Goal: Task Accomplishment & Management: Manage account settings

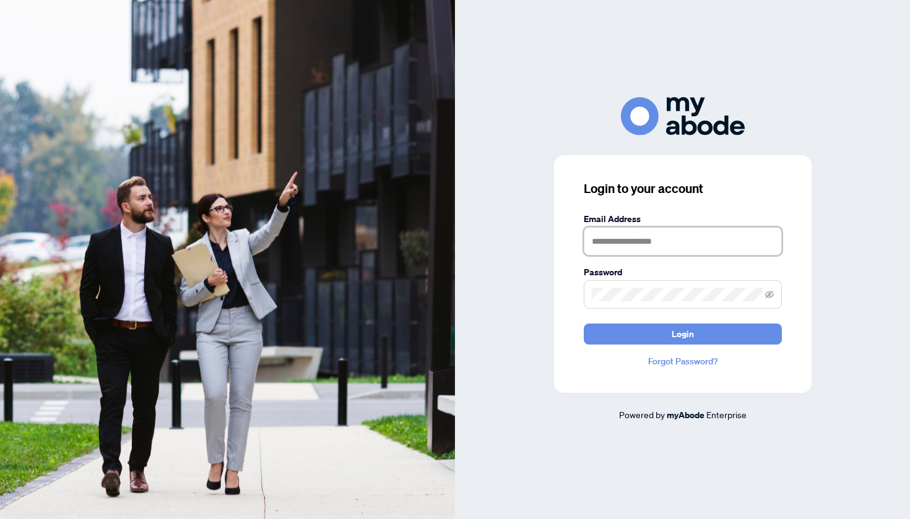
type input "**********"
click at [651, 337] on button "Login" at bounding box center [683, 334] width 198 height 21
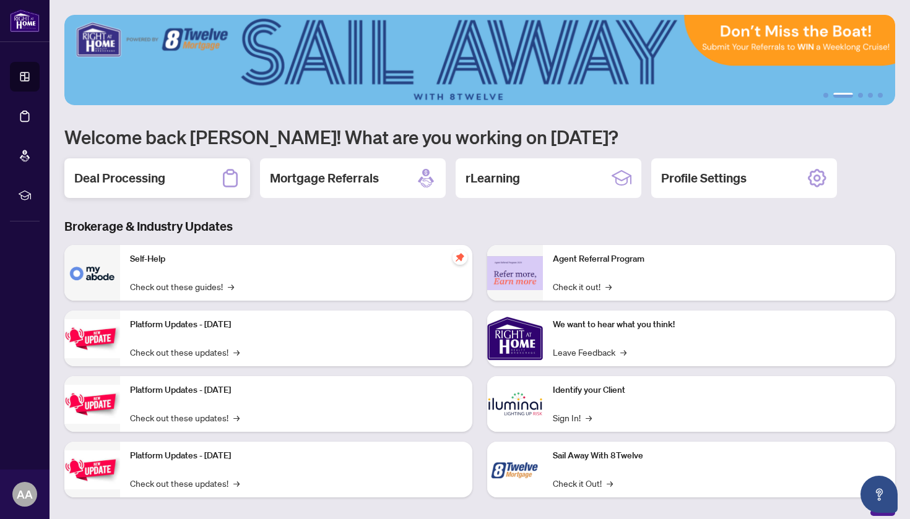
click at [191, 183] on div "Deal Processing" at bounding box center [157, 178] width 186 height 40
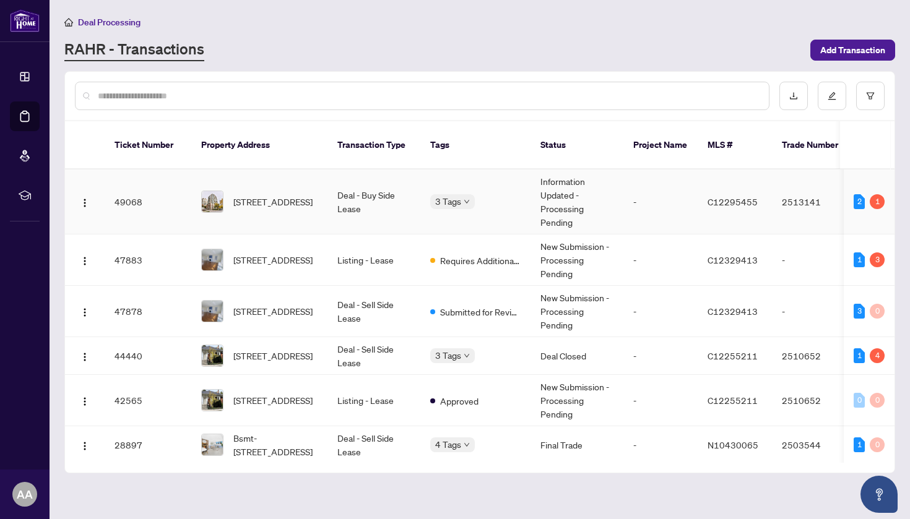
click at [449, 201] on td "3 Tags" at bounding box center [475, 202] width 110 height 65
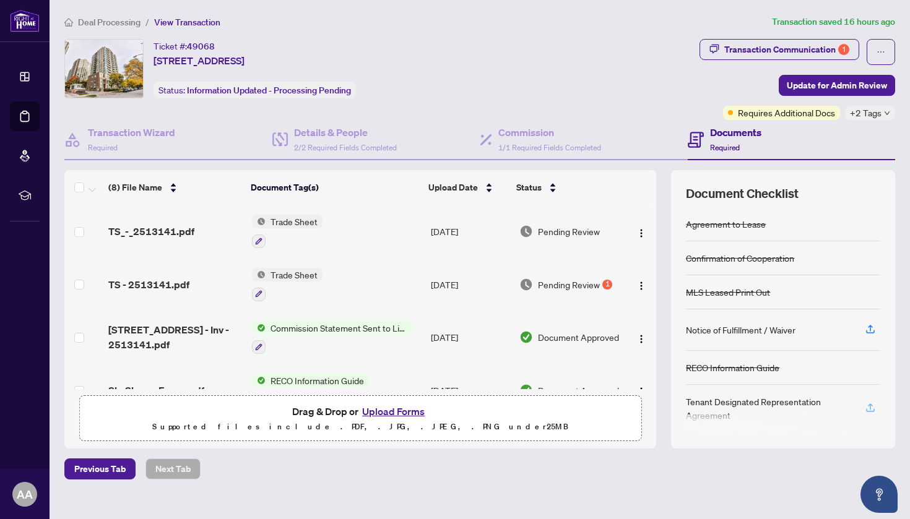
click at [873, 405] on icon "button" at bounding box center [870, 407] width 11 height 11
click at [870, 404] on icon "button" at bounding box center [870, 407] width 5 height 6
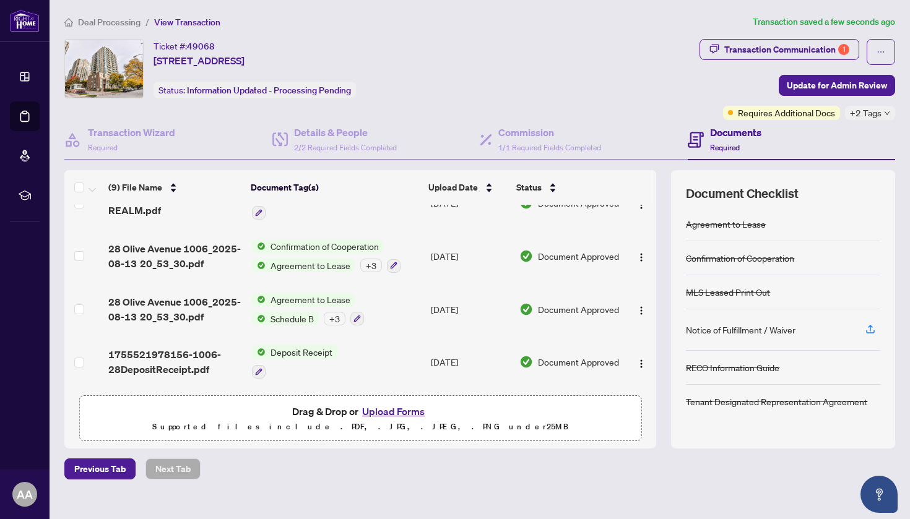
scroll to position [299, 0]
click at [854, 91] on span "Update for Admin Review" at bounding box center [837, 86] width 100 height 20
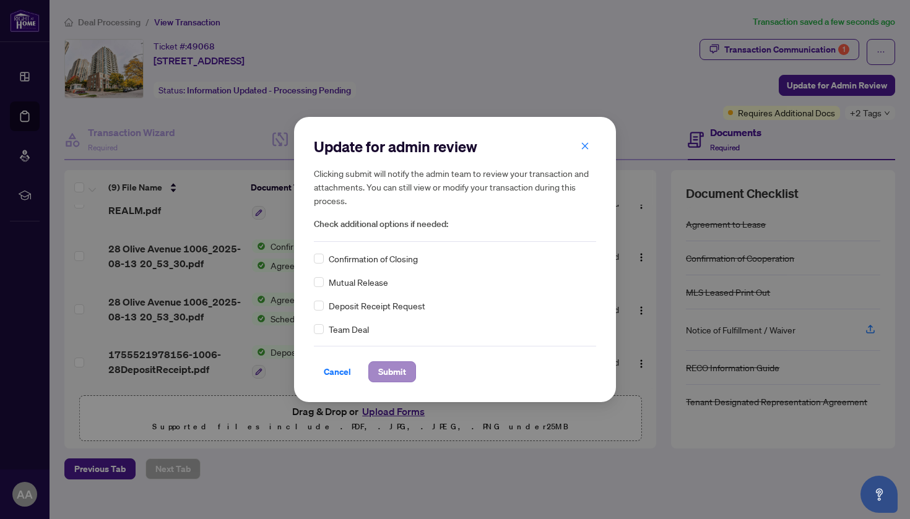
click at [386, 374] on span "Submit" at bounding box center [392, 372] width 28 height 20
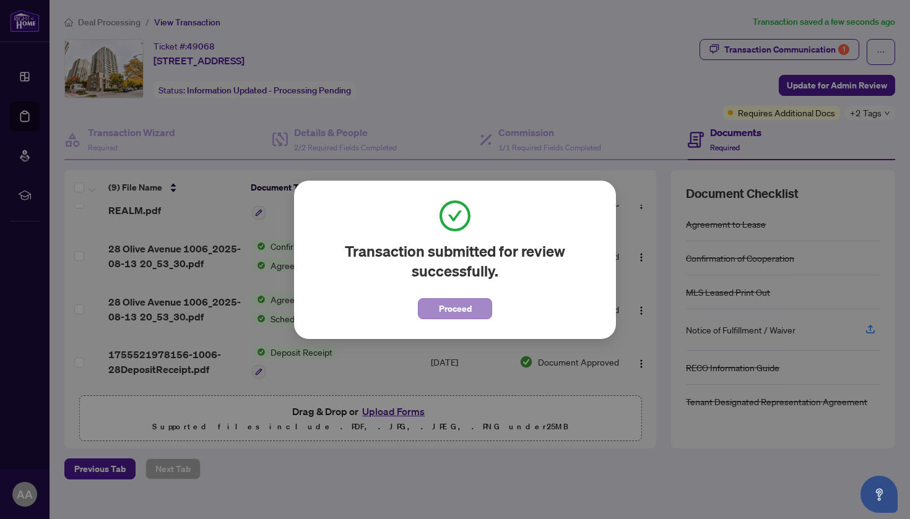
click at [467, 309] on span "Proceed" at bounding box center [455, 309] width 33 height 20
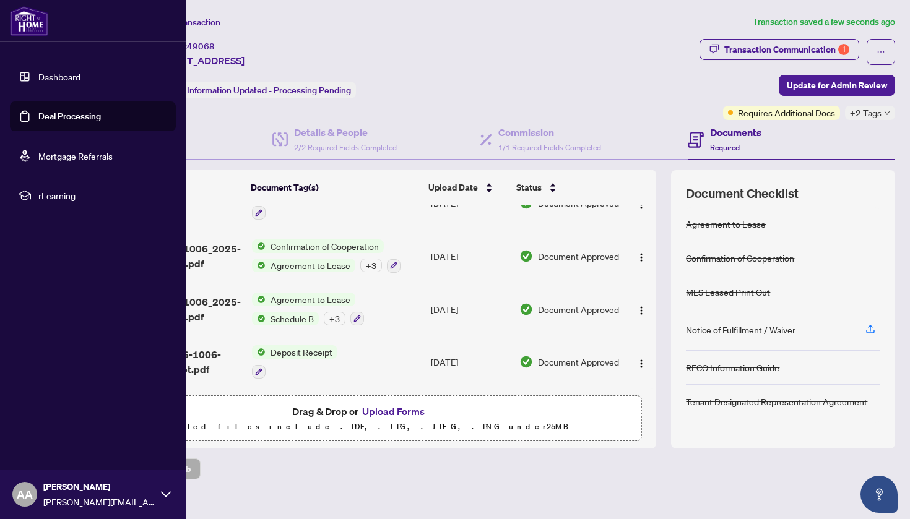
click at [66, 72] on link "Dashboard" at bounding box center [59, 76] width 42 height 11
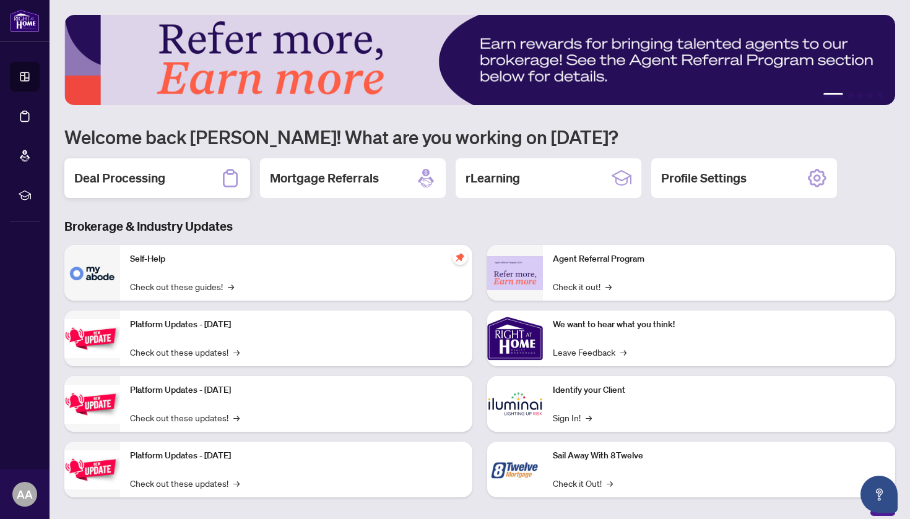
click at [166, 176] on div "Deal Processing" at bounding box center [157, 178] width 186 height 40
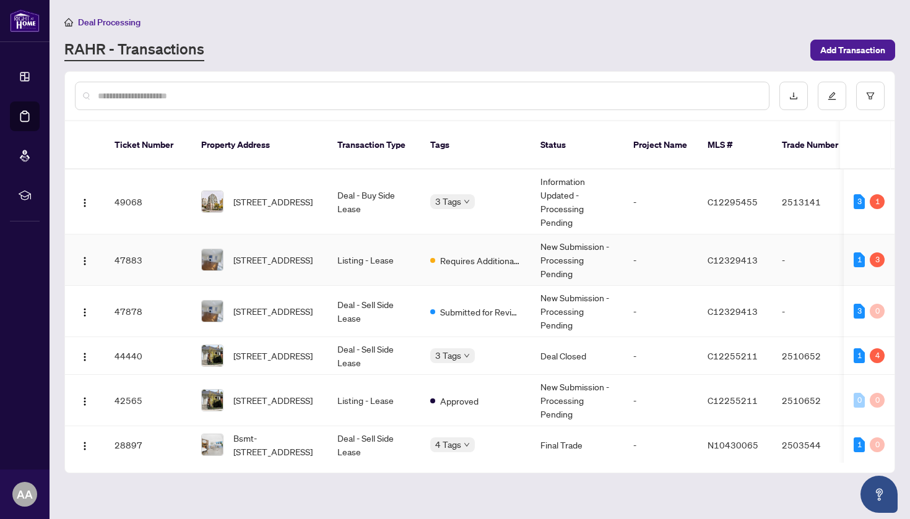
click at [395, 244] on td "Listing - Lease" at bounding box center [373, 260] width 93 height 51
click at [456, 305] on span "Submitted for Review" at bounding box center [480, 312] width 80 height 14
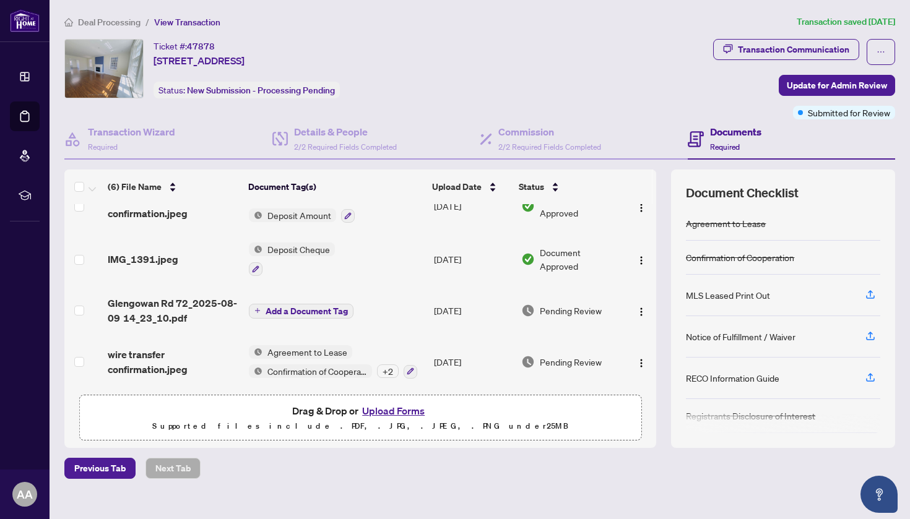
scroll to position [136, 0]
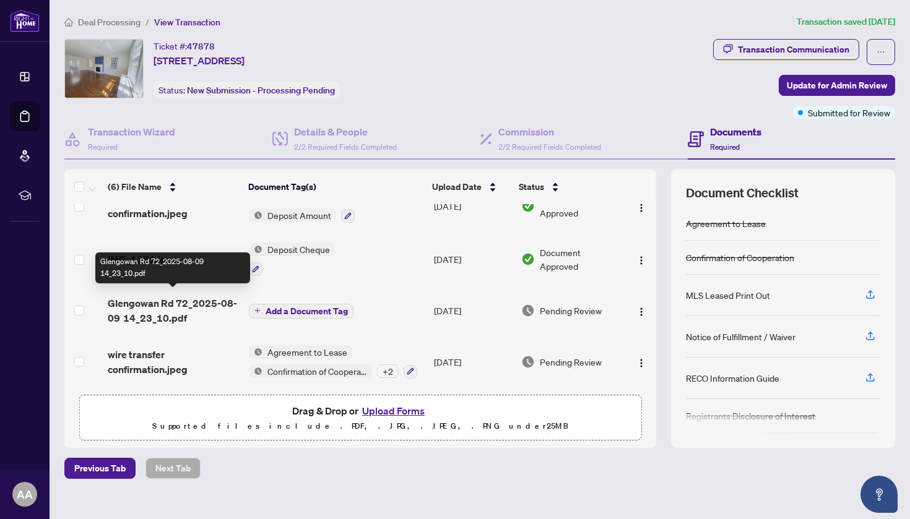
click at [216, 296] on span "Glengowan Rd 72_2025-08-09 14_23_10.pdf" at bounding box center [173, 311] width 131 height 30
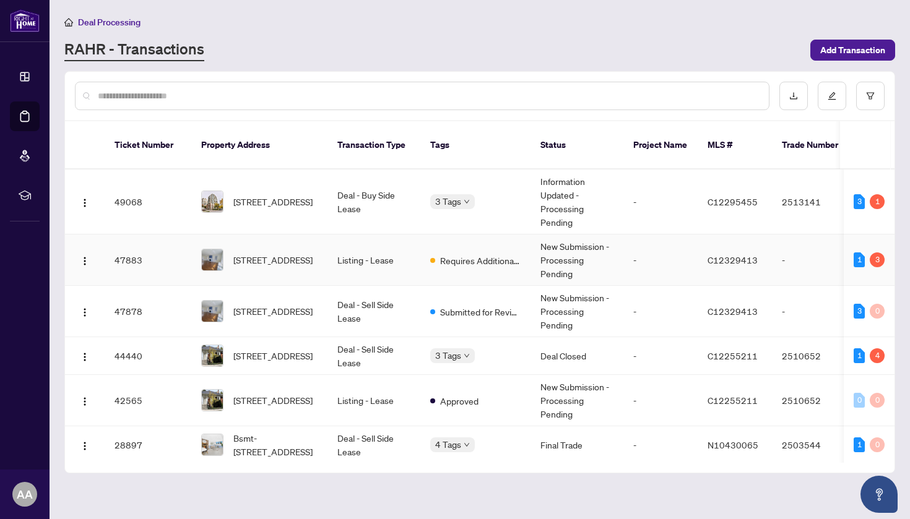
click at [426, 243] on td "Requires Additional Docs" at bounding box center [475, 260] width 110 height 51
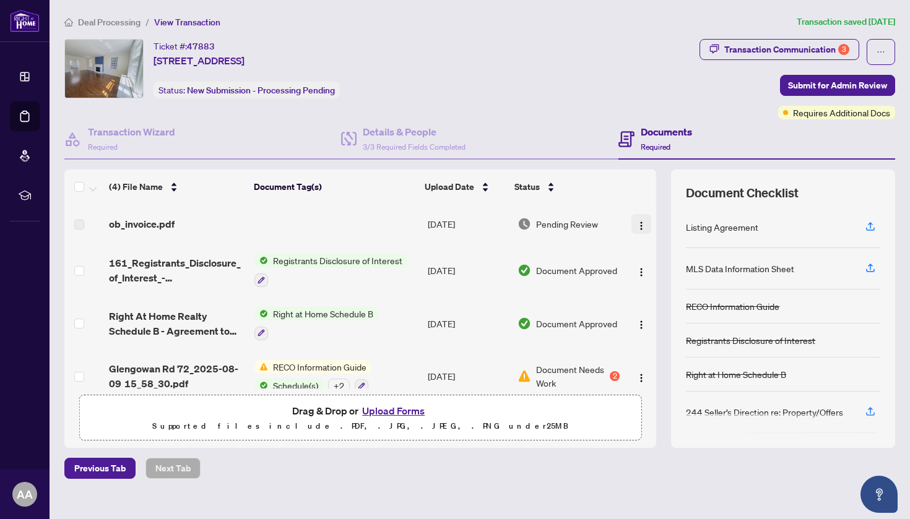
click at [632, 227] on button "button" at bounding box center [641, 224] width 20 height 20
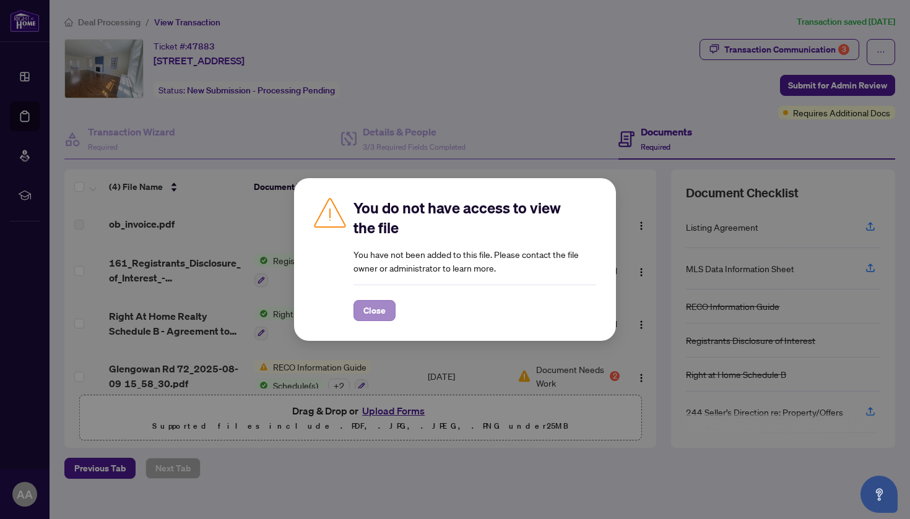
click at [387, 308] on button "Close" at bounding box center [374, 310] width 42 height 21
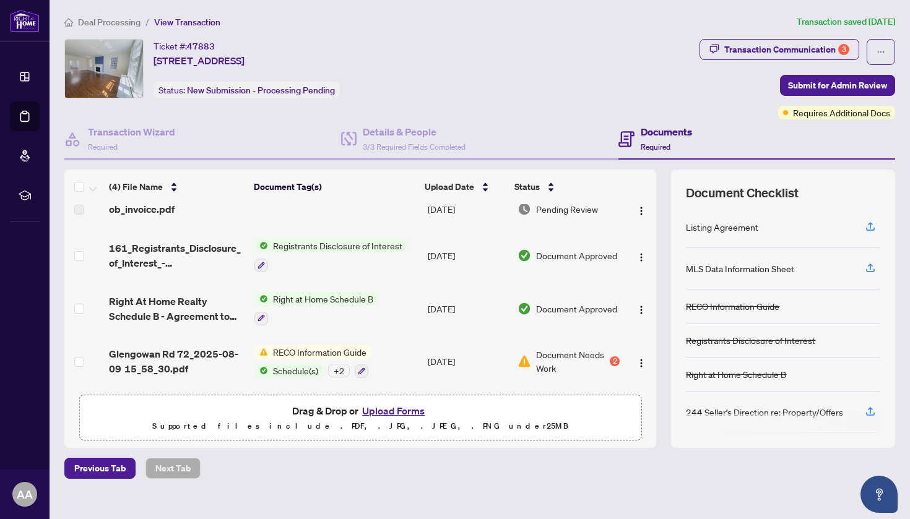
scroll to position [19, 0]
click at [344, 366] on div "+ 2" at bounding box center [339, 371] width 22 height 14
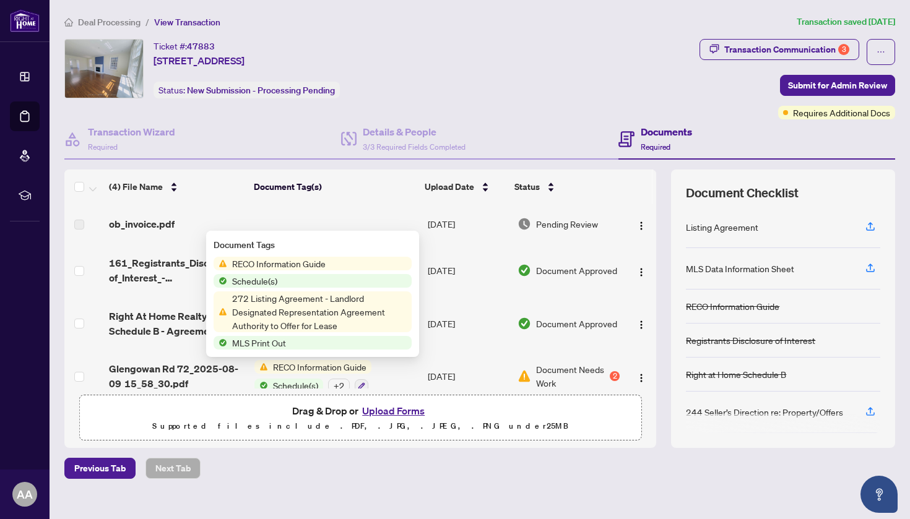
scroll to position [0, 0]
click at [459, 294] on td "[DATE]" at bounding box center [468, 270] width 90 height 53
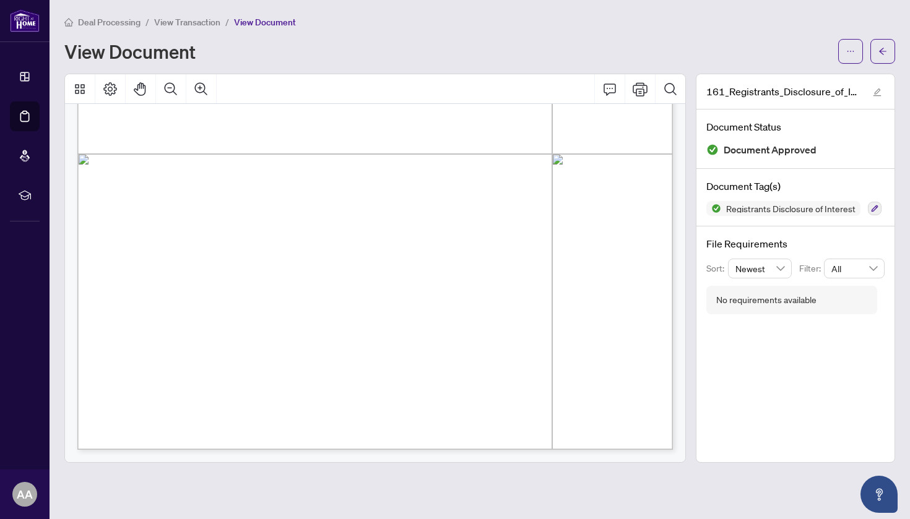
scroll to position [437, 0]
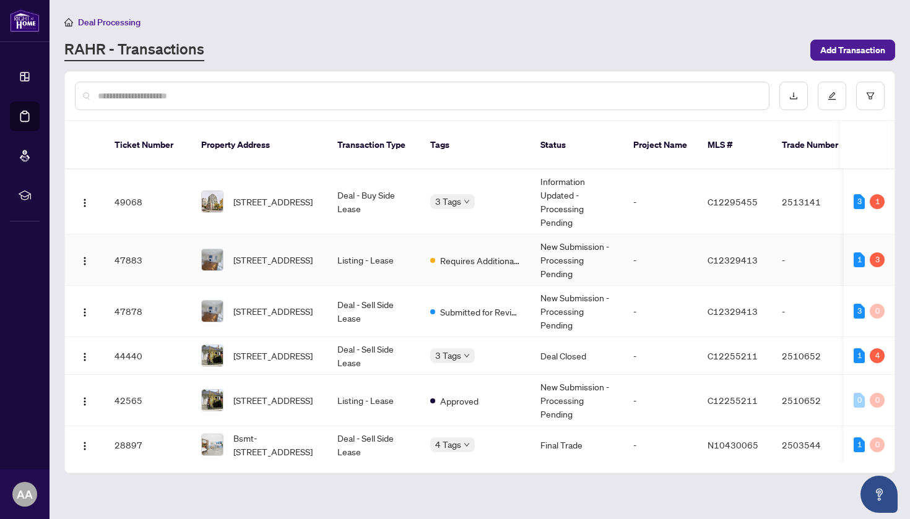
click at [459, 257] on td "Requires Additional Docs" at bounding box center [475, 260] width 110 height 51
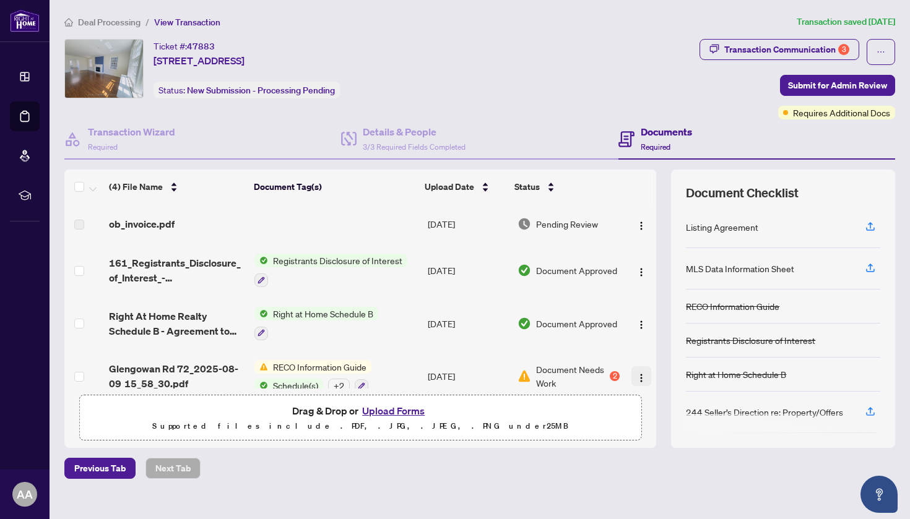
click at [641, 381] on img "button" at bounding box center [641, 378] width 10 height 10
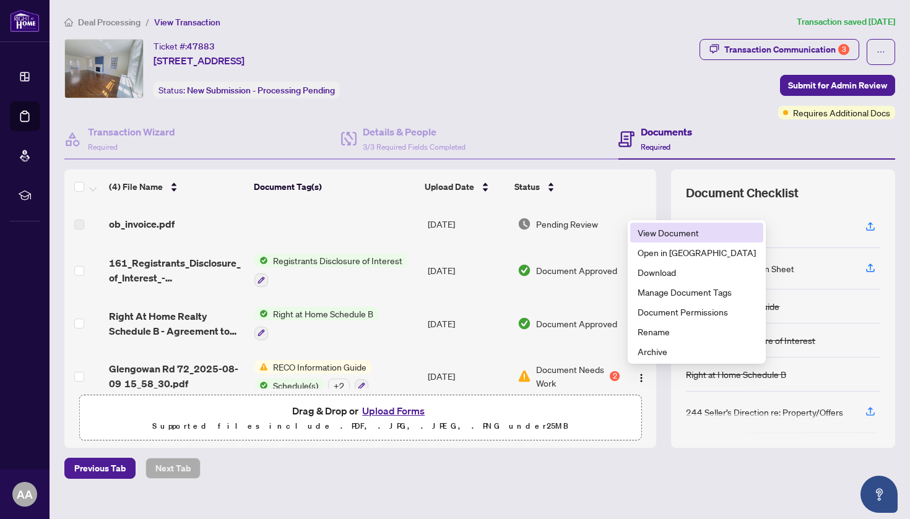
click at [655, 236] on span "View Document" at bounding box center [697, 233] width 118 height 14
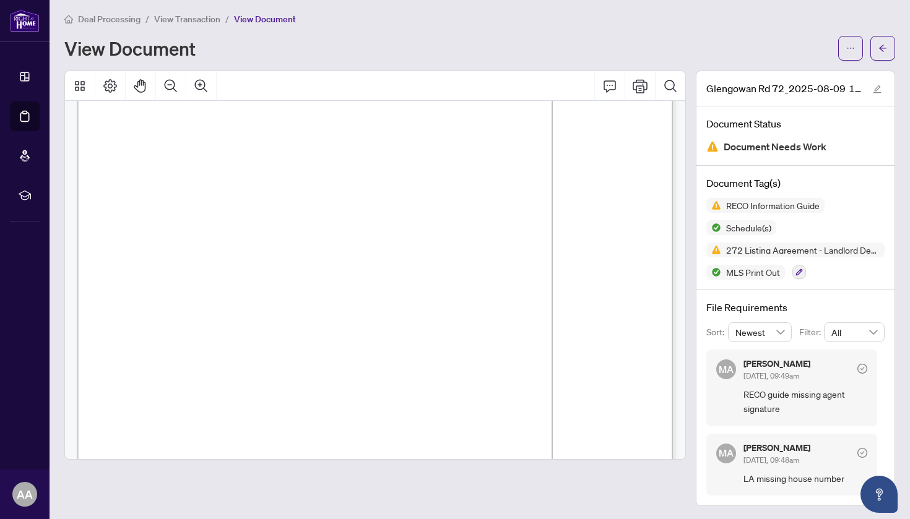
scroll to position [13559, 0]
click at [846, 43] on span "button" at bounding box center [850, 48] width 9 height 20
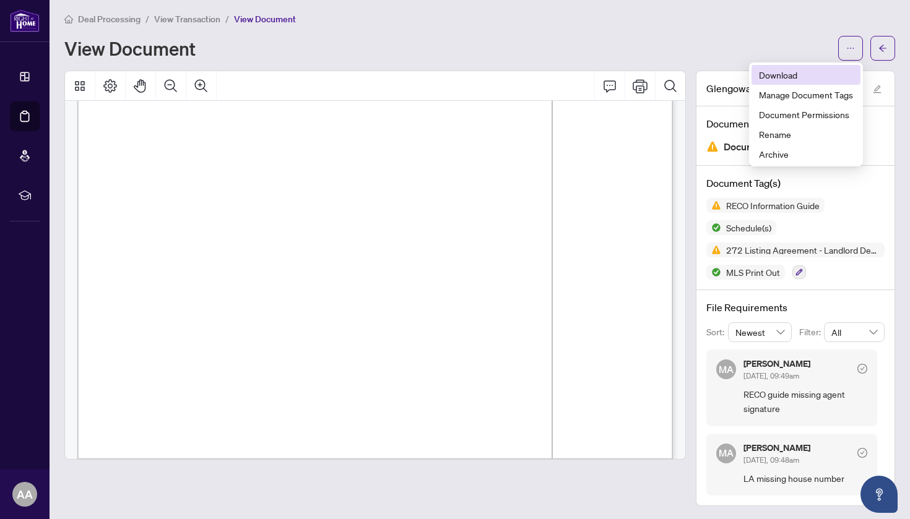
click at [802, 80] on span "Download" at bounding box center [806, 75] width 94 height 14
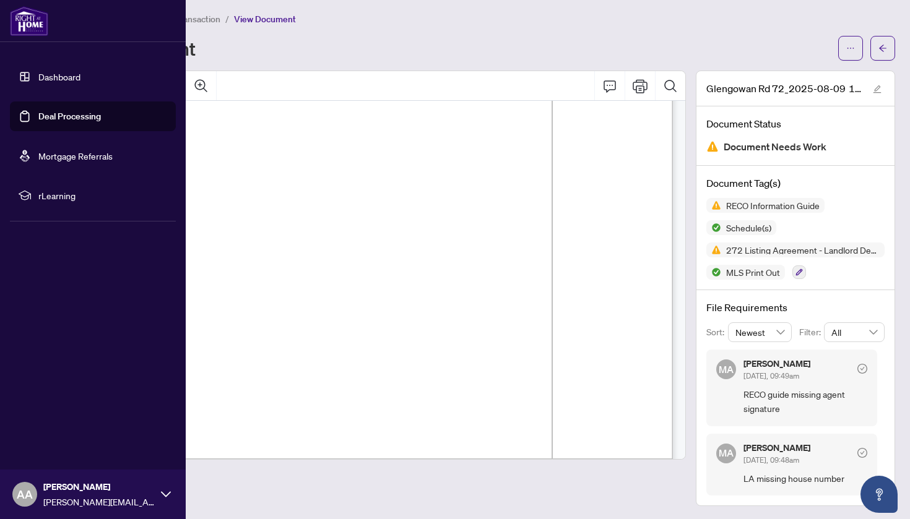
click at [51, 74] on link "Dashboard" at bounding box center [59, 76] width 42 height 11
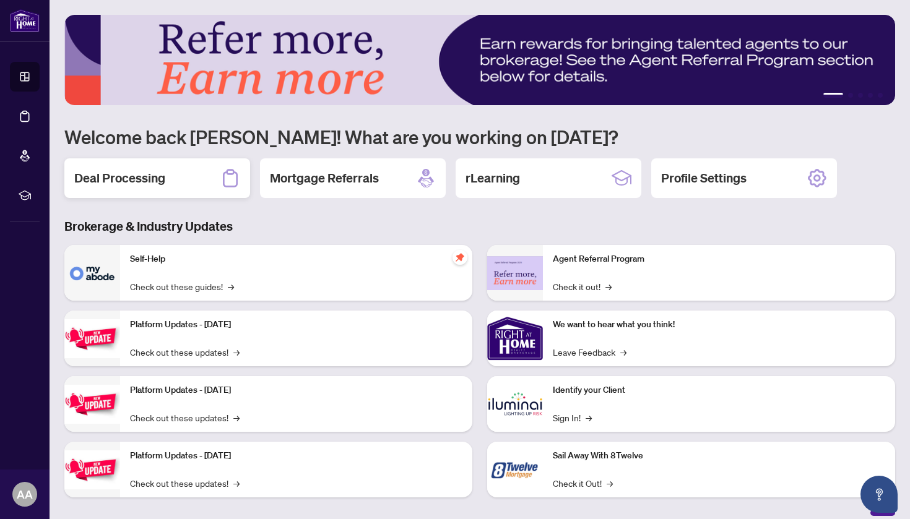
click at [185, 170] on div "Deal Processing" at bounding box center [157, 178] width 186 height 40
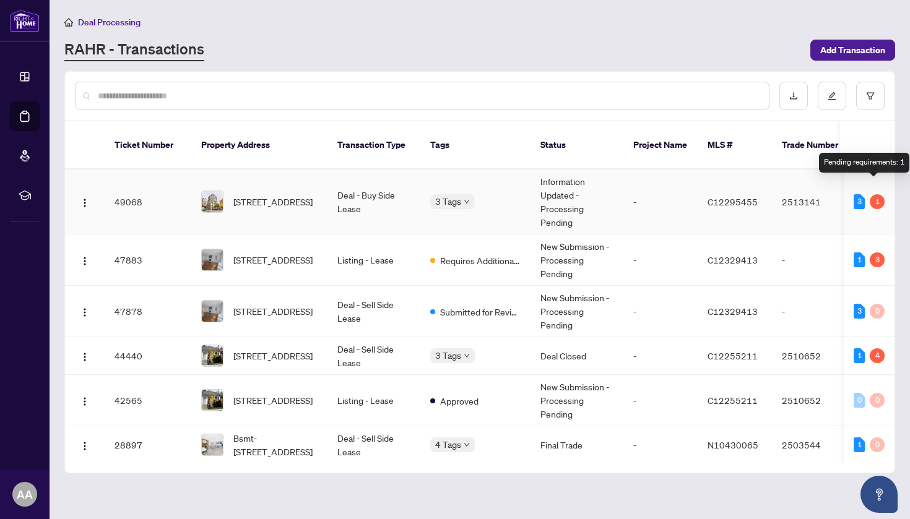
click at [877, 194] on div "1" at bounding box center [877, 201] width 15 height 15
click at [875, 194] on div "1" at bounding box center [877, 201] width 15 height 15
